Goal: Information Seeking & Learning: Learn about a topic

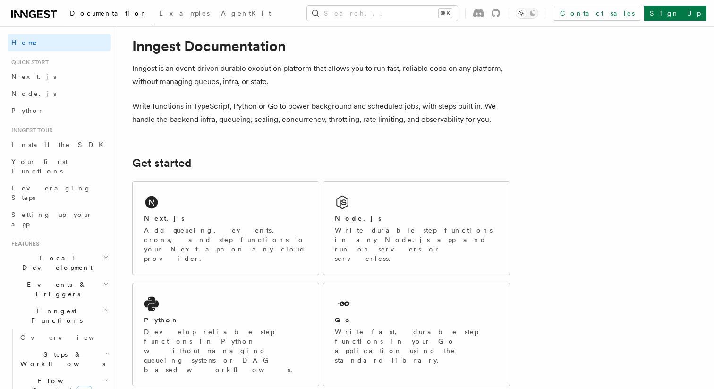
scroll to position [16, 0]
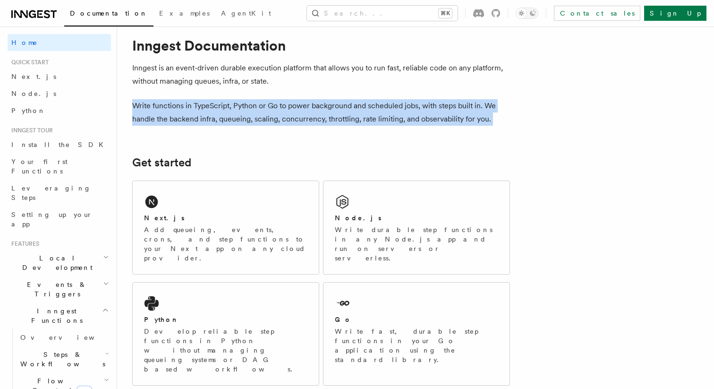
drag, startPoint x: 132, startPoint y: 107, endPoint x: 310, endPoint y: 129, distance: 179.4
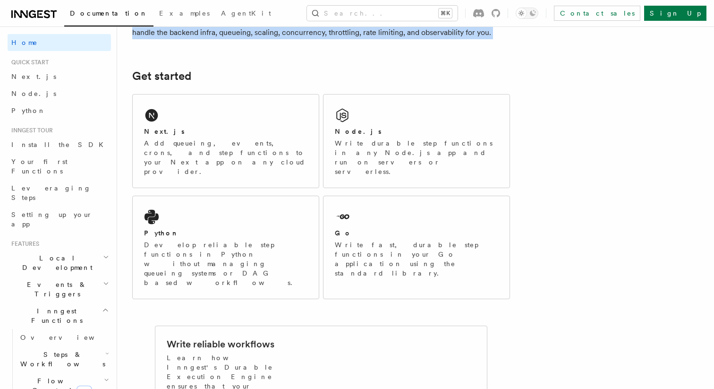
scroll to position [116, 0]
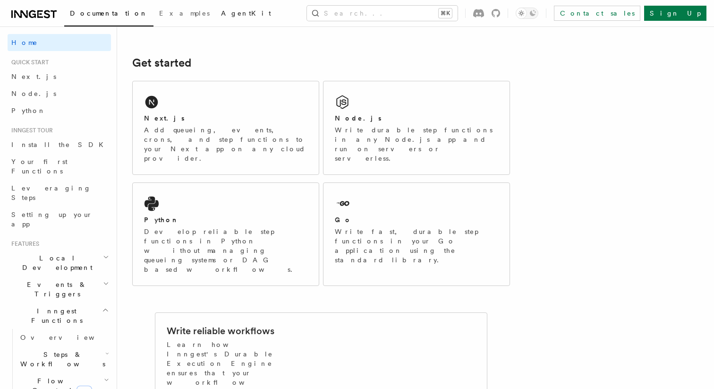
click at [221, 12] on span "AgentKit" at bounding box center [246, 13] width 50 height 8
click at [60, 253] on span "Local Development" at bounding box center [55, 262] width 95 height 19
click at [37, 312] on span "Inngest Dev Server" at bounding box center [65, 321] width 91 height 19
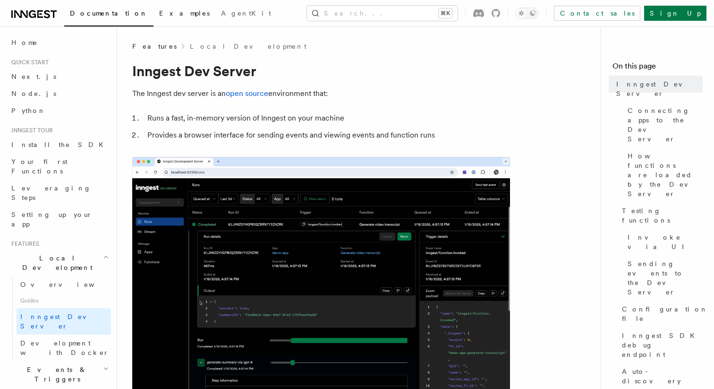
click at [153, 6] on link "Examples" at bounding box center [184, 14] width 62 height 23
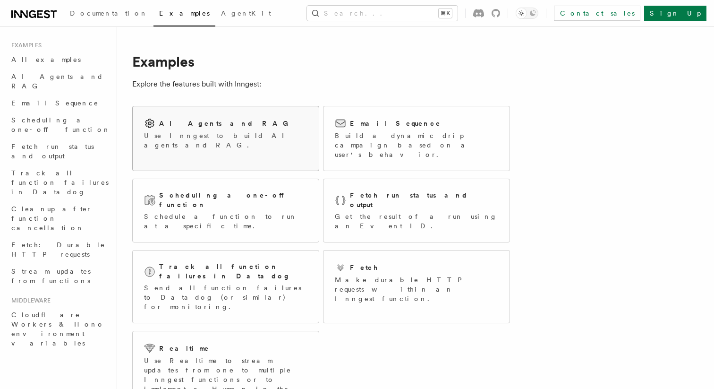
click at [226, 133] on p "Use Inngest to build AI agents and RAG." at bounding box center [225, 140] width 163 height 19
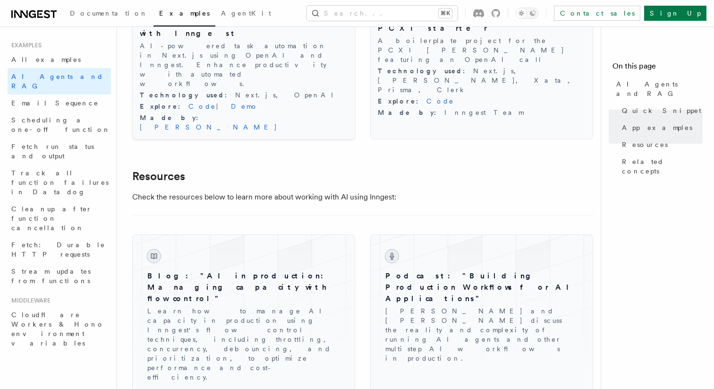
scroll to position [1190, 0]
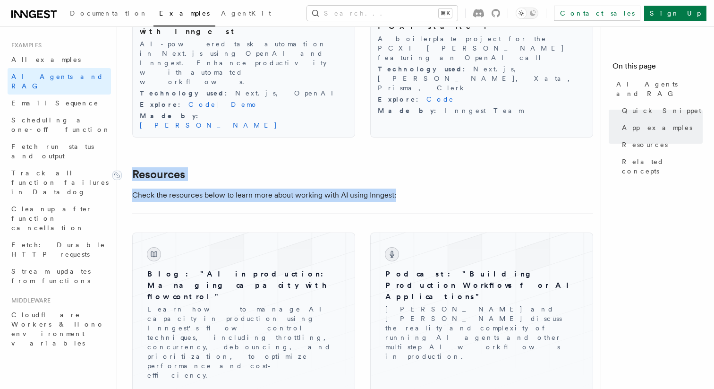
drag, startPoint x: 440, startPoint y: 150, endPoint x: 130, endPoint y: 127, distance: 310.2
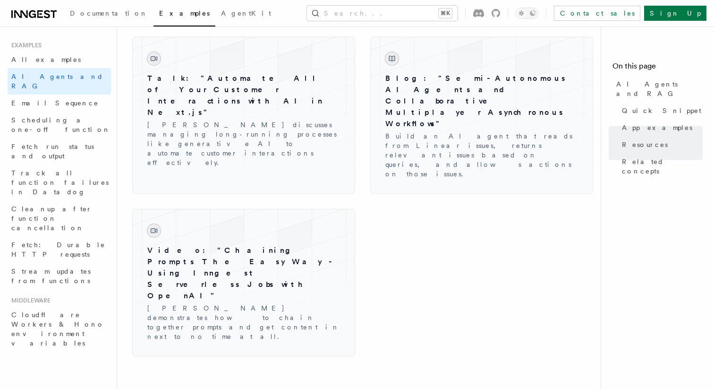
scroll to position [1565, 0]
drag, startPoint x: 195, startPoint y: 200, endPoint x: 455, endPoint y: 200, distance: 260.2
drag, startPoint x: 192, startPoint y: 216, endPoint x: 431, endPoint y: 213, distance: 239.5
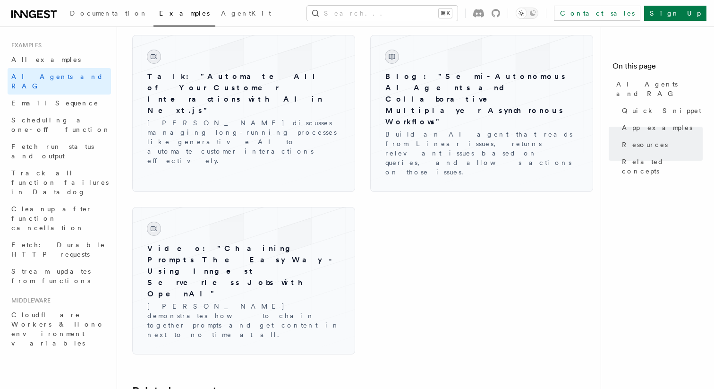
drag, startPoint x: 194, startPoint y: 232, endPoint x: 502, endPoint y: 232, distance: 308.4
drag, startPoint x: 194, startPoint y: 252, endPoint x: 466, endPoint y: 252, distance: 271.5
drag, startPoint x: 171, startPoint y: 268, endPoint x: 490, endPoint y: 266, distance: 318.8
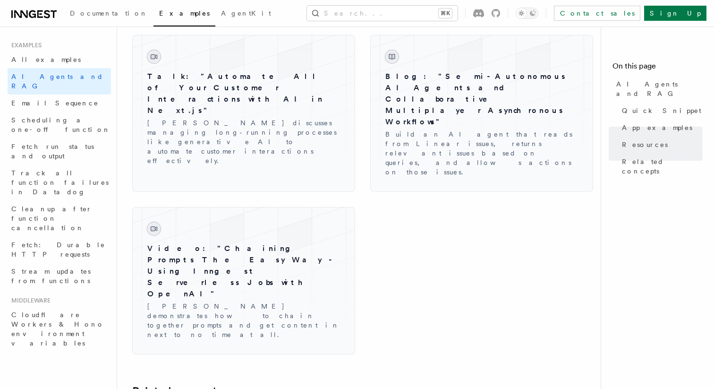
drag, startPoint x: 185, startPoint y: 286, endPoint x: 440, endPoint y: 286, distance: 255.5
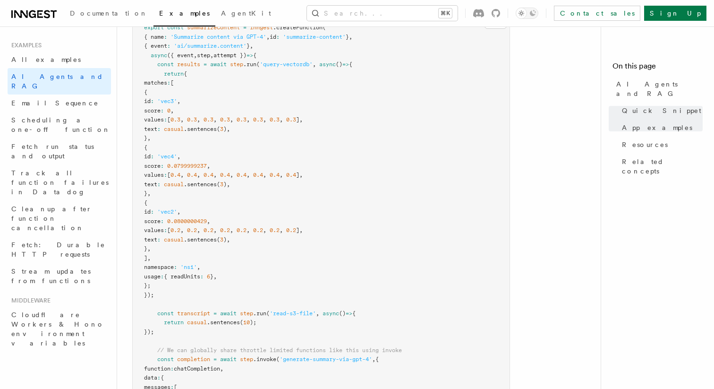
scroll to position [0, 0]
